Goal: Find specific page/section: Find specific page/section

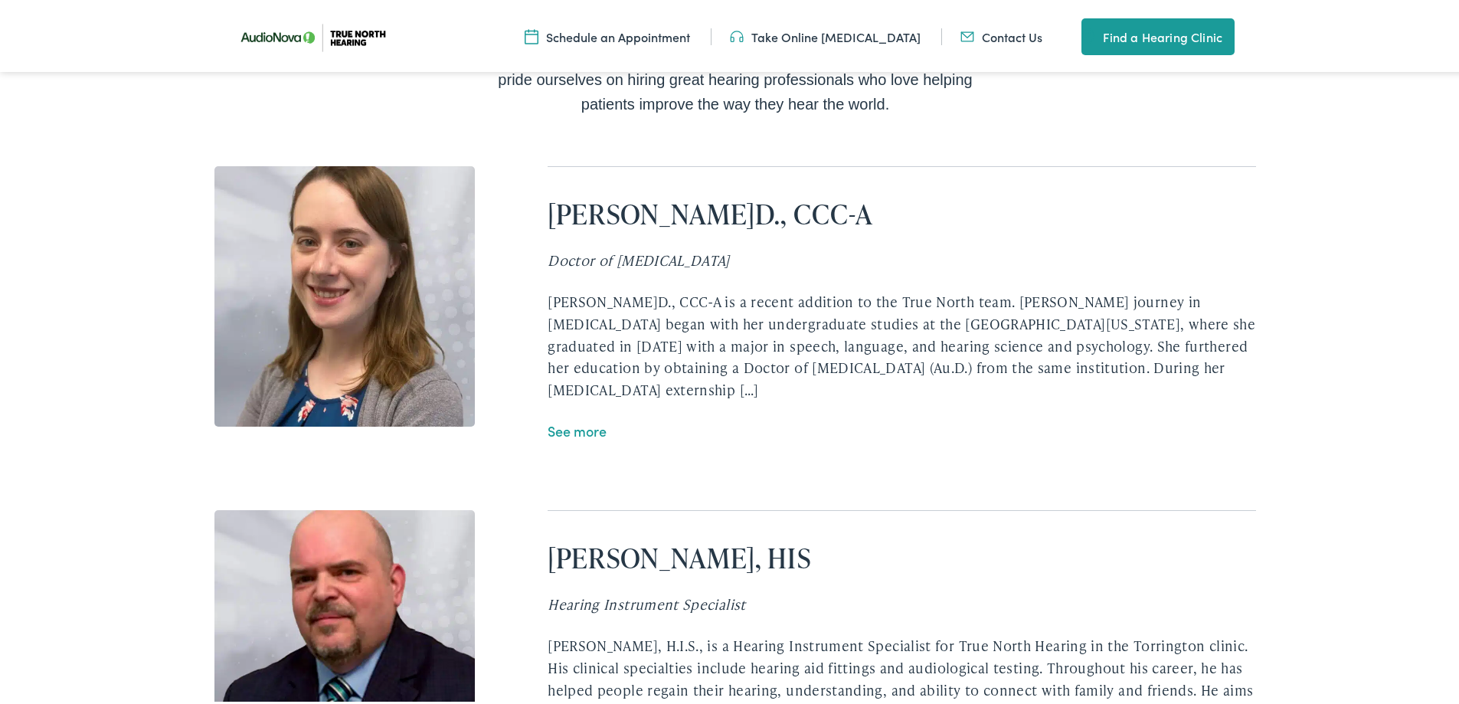
scroll to position [3063, 0]
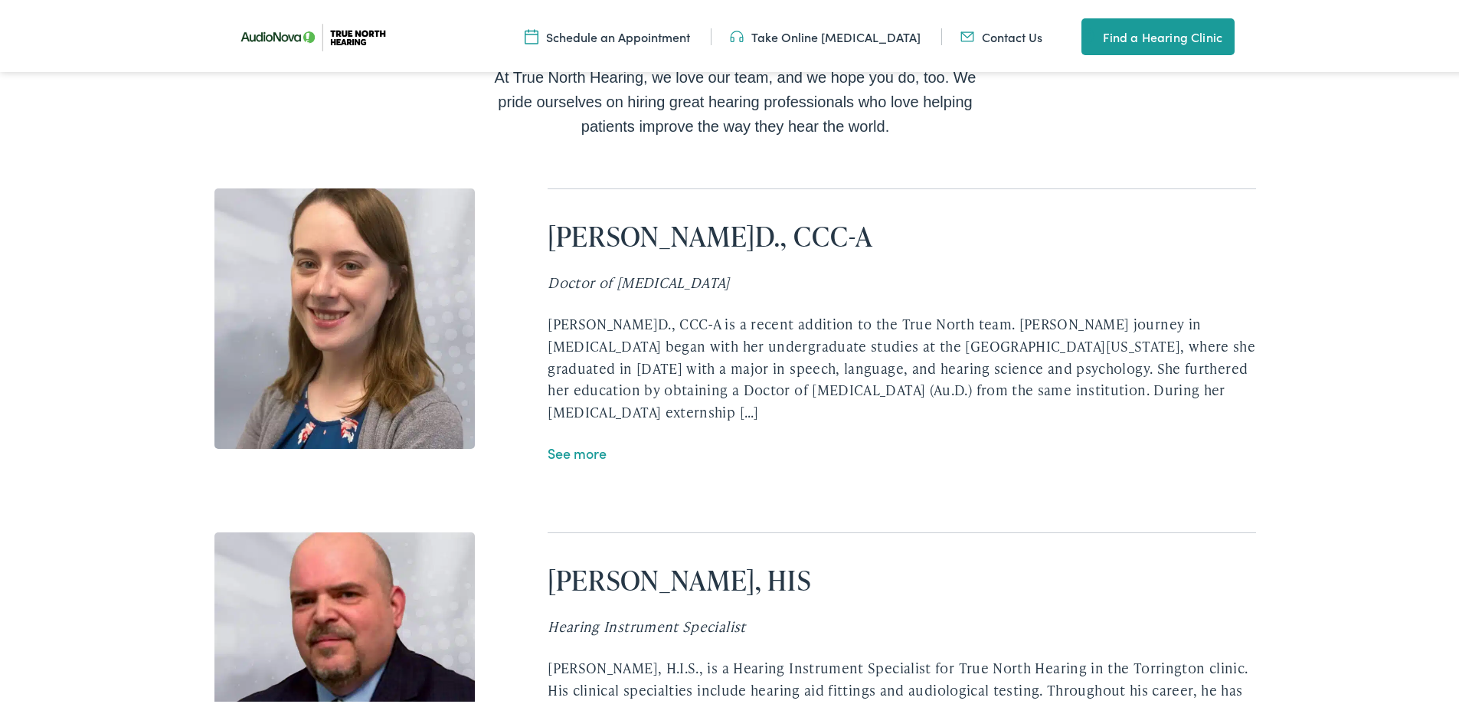
click at [595, 440] on link "See more" at bounding box center [577, 449] width 59 height 19
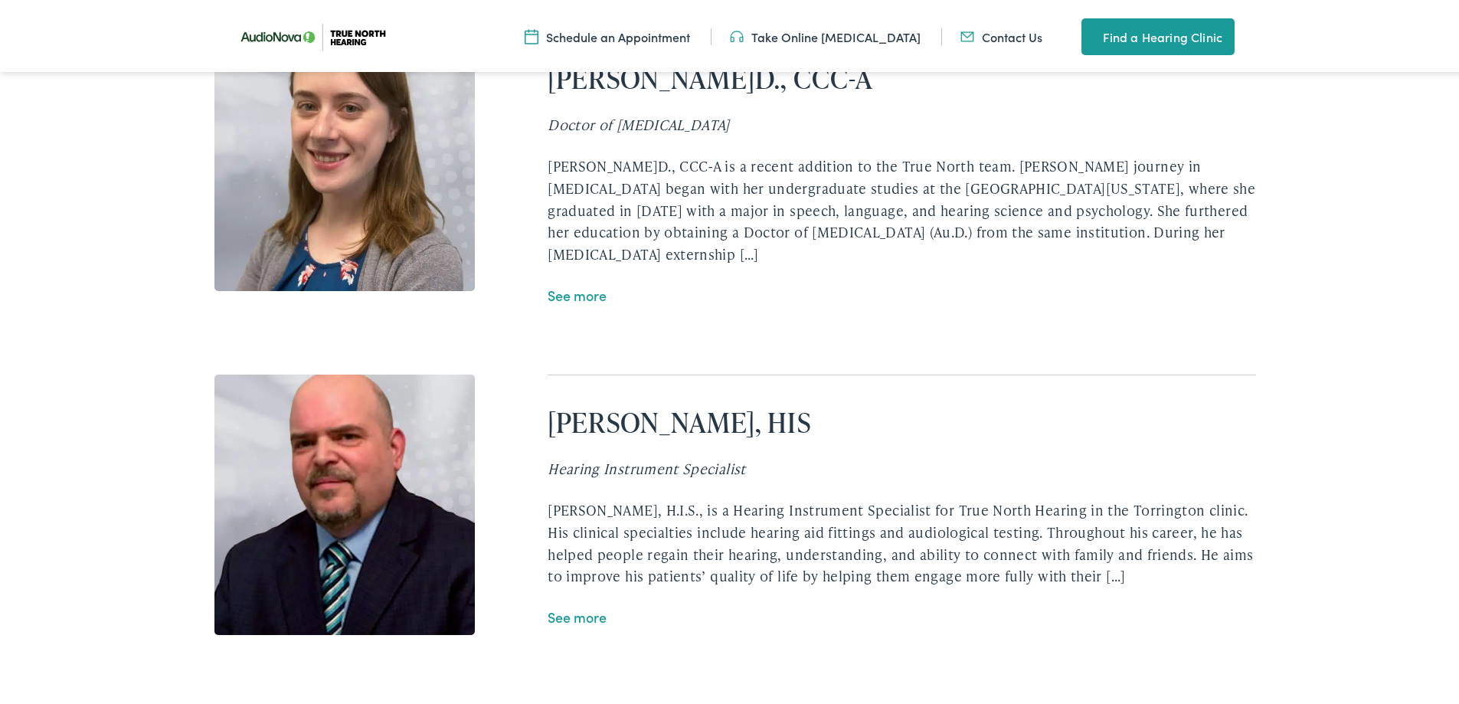
scroll to position [3268, 0]
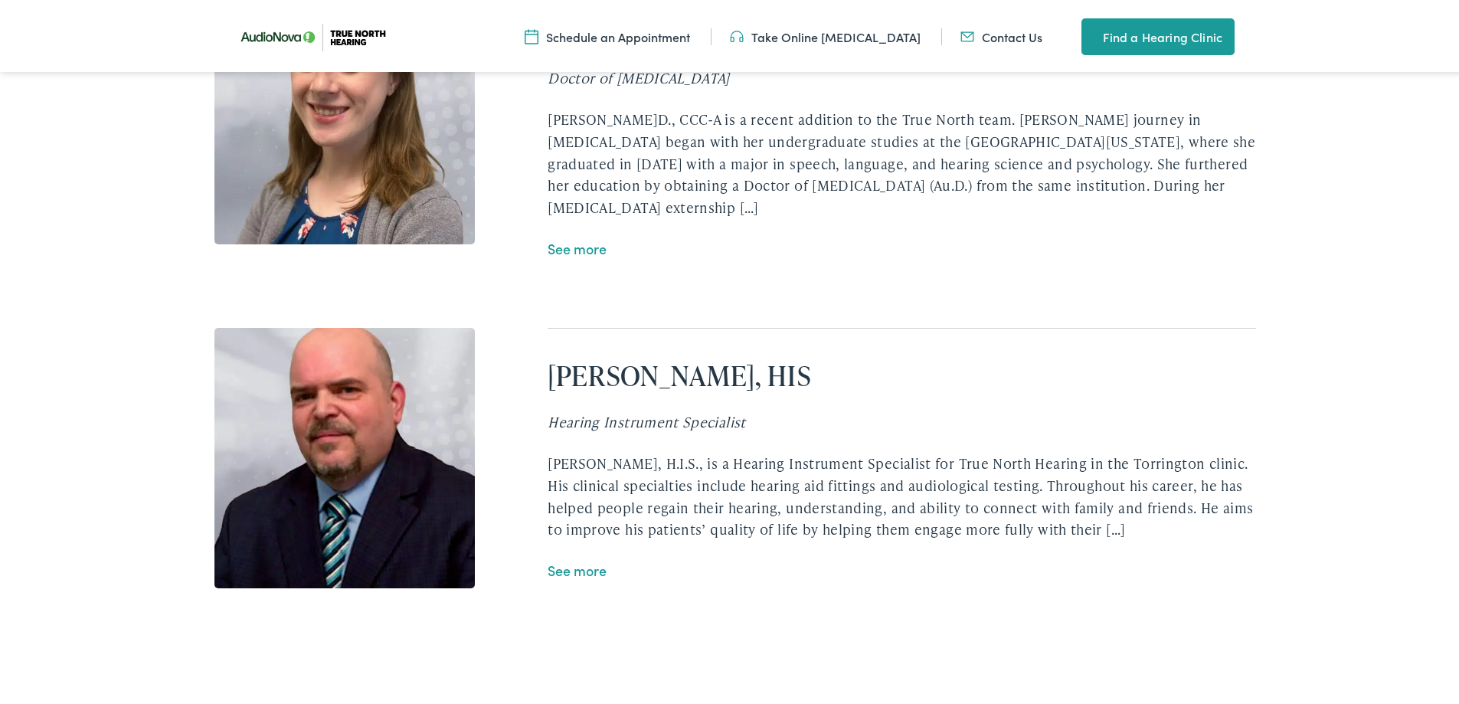
click at [563, 559] on link "See more" at bounding box center [577, 567] width 59 height 19
